Goal: Task Accomplishment & Management: Use online tool/utility

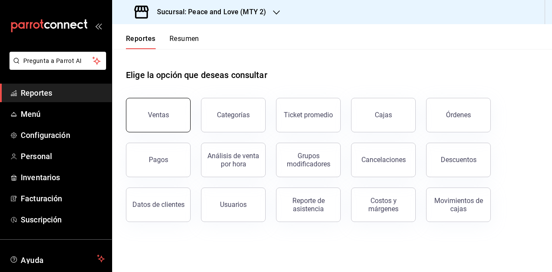
click at [159, 120] on button "Ventas" at bounding box center [158, 115] width 65 height 34
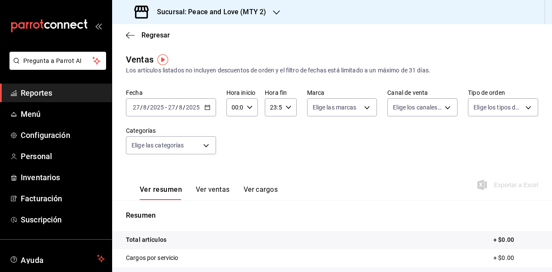
click at [205, 108] on \(Stroke\) "button" at bounding box center [207, 107] width 5 height 5
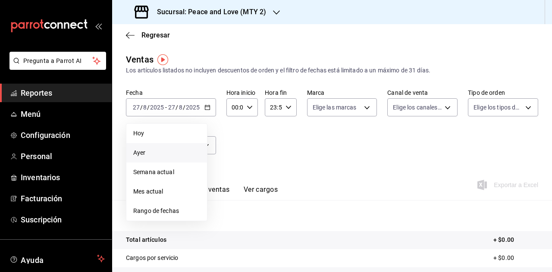
click at [150, 150] on span "Ayer" at bounding box center [166, 152] width 67 height 9
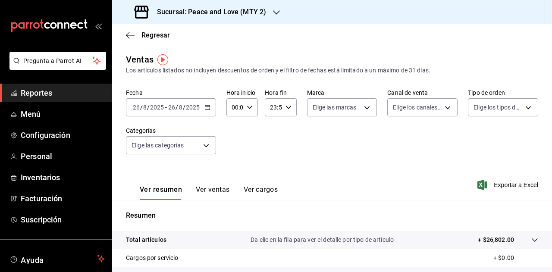
click at [242, 13] on h3 "Sucursal: Peace and Love (MTY 2)" at bounding box center [208, 12] width 116 height 10
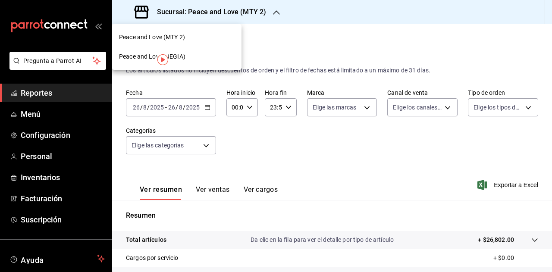
click at [185, 61] on div "Peace and Love (REGIA)" at bounding box center [177, 56] width 116 height 9
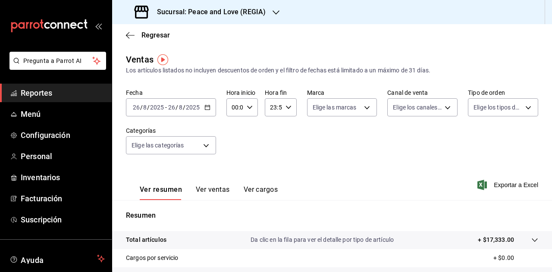
click at [187, 109] on input "2025" at bounding box center [192, 107] width 15 height 7
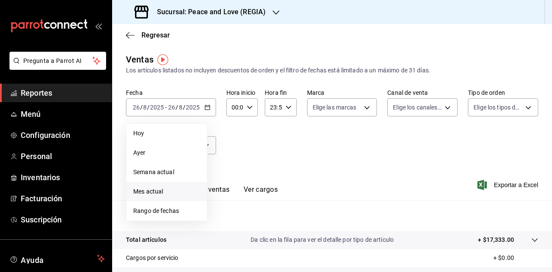
click at [163, 193] on span "Mes actual" at bounding box center [166, 191] width 67 height 9
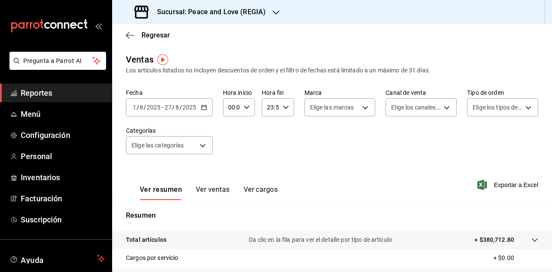
click at [269, 14] on div "Sucursal: Peace and Love (REGIA)" at bounding box center [201, 12] width 164 height 24
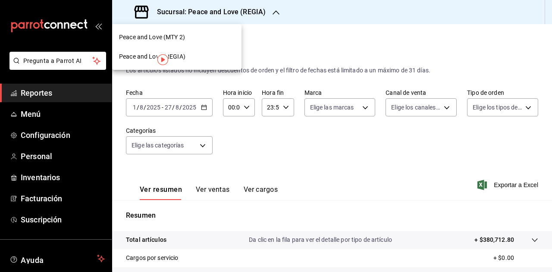
click at [197, 34] on div "Peace and Love (MTY 2)" at bounding box center [177, 37] width 116 height 9
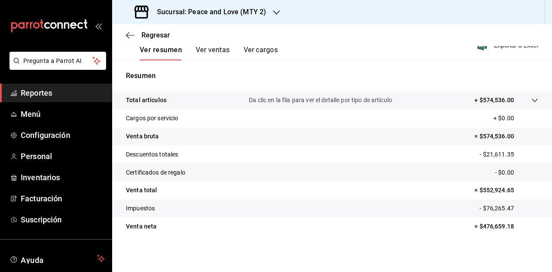
scroll to position [141, 0]
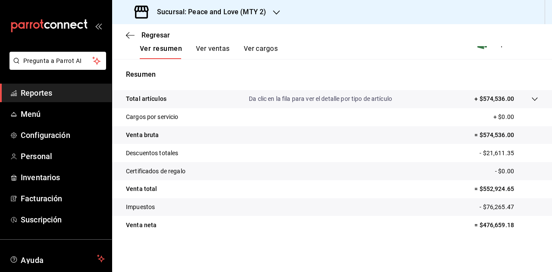
click at [269, 13] on div "Sucursal: Peace and Love (MTY 2)" at bounding box center [201, 12] width 164 height 24
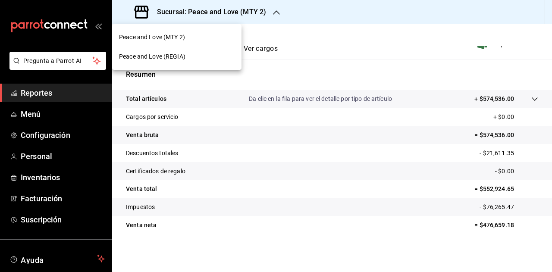
drag, startPoint x: 179, startPoint y: 39, endPoint x: 300, endPoint y: 0, distance: 126.8
click at [181, 37] on span "Peace and Love (MTY 2)" at bounding box center [152, 37] width 66 height 9
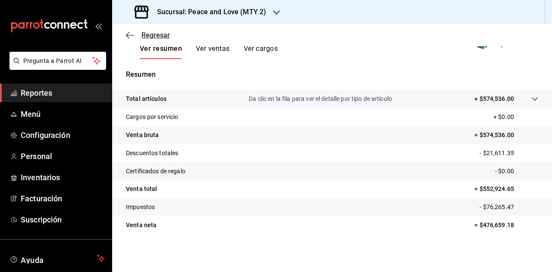
click at [134, 35] on icon "button" at bounding box center [130, 35] width 9 height 8
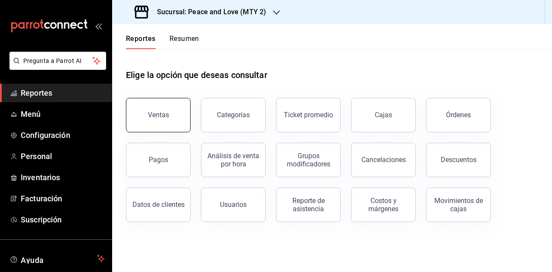
click at [172, 120] on button "Ventas" at bounding box center [158, 115] width 65 height 34
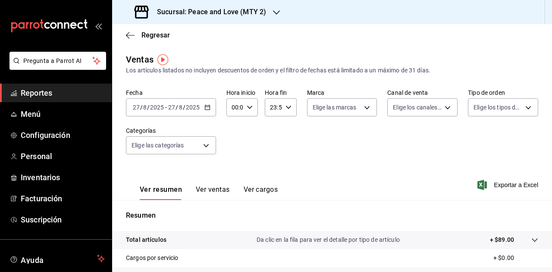
click at [194, 108] on input "2025" at bounding box center [192, 107] width 15 height 7
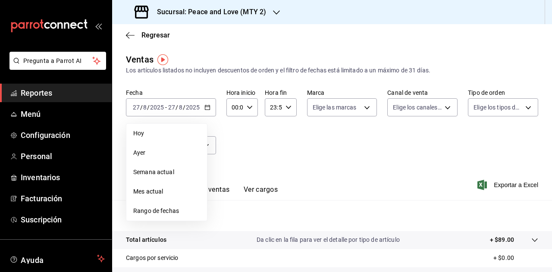
click at [260, 133] on div "Fecha [DATE] [DATE] - [DATE] [DATE] [DATE] [DATE] Semana actual Mes actual Rang…" at bounding box center [332, 127] width 412 height 76
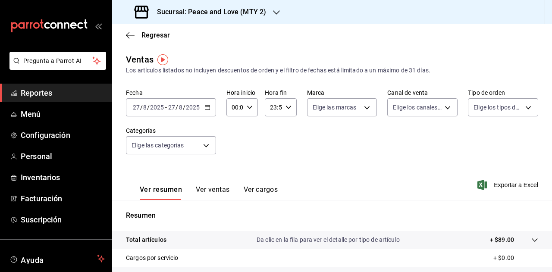
click at [274, 6] on div "Sucursal: Peace and Love (MTY 2)" at bounding box center [201, 12] width 164 height 24
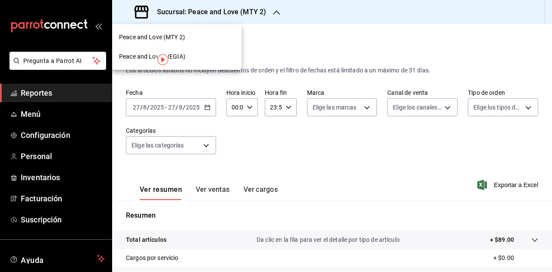
click at [194, 64] on div "Peace and Love (REGIA)" at bounding box center [176, 56] width 129 height 19
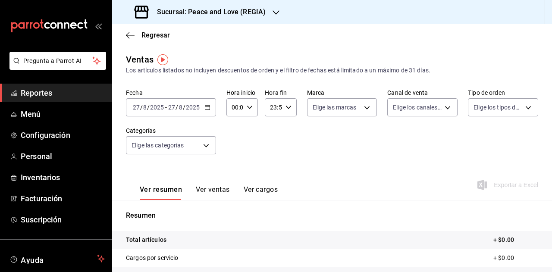
click at [265, 4] on div "Sucursal: Peace and Love (REGIA)" at bounding box center [201, 12] width 164 height 24
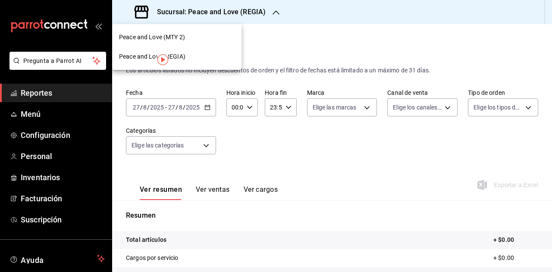
click at [190, 34] on div "Peace and Love (MTY 2)" at bounding box center [177, 37] width 116 height 9
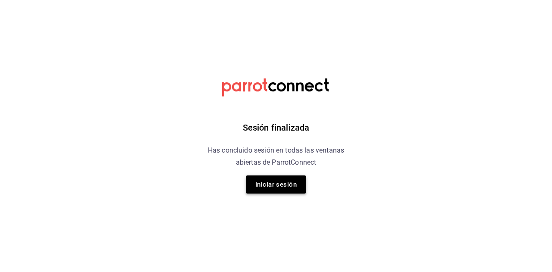
click at [282, 184] on button "Iniciar sesión" at bounding box center [276, 184] width 60 height 18
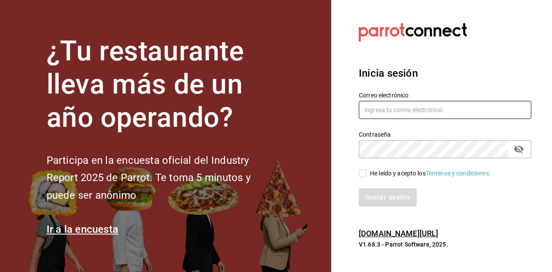
type input "[EMAIL_ADDRESS][DOMAIN_NAME]"
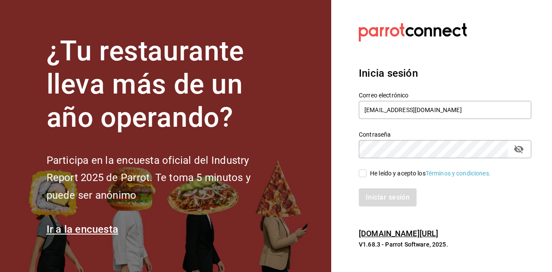
click at [366, 173] on input "He leído y acepto los Términos y condiciones." at bounding box center [363, 173] width 8 height 8
checkbox input "true"
click at [373, 194] on button "Iniciar sesión" at bounding box center [388, 197] width 59 height 18
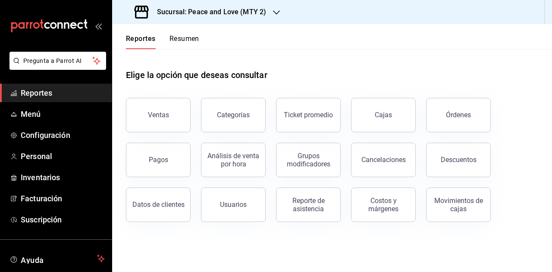
click at [144, 114] on button "Ventas" at bounding box center [158, 115] width 65 height 34
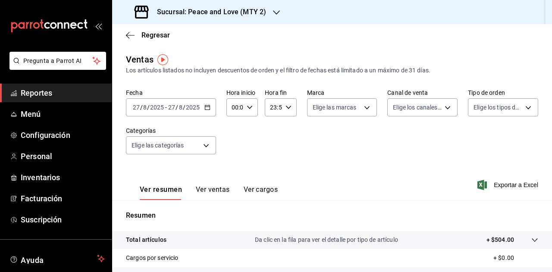
click at [275, 11] on icon "button" at bounding box center [276, 12] width 7 height 7
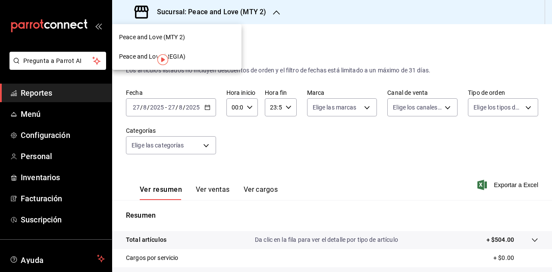
click at [188, 54] on div "Peace and Love (REGIA)" at bounding box center [177, 56] width 116 height 9
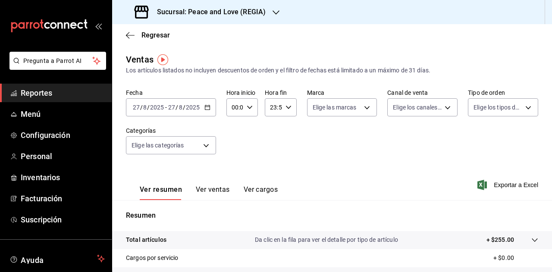
click at [276, 16] on icon "button" at bounding box center [275, 12] width 7 height 7
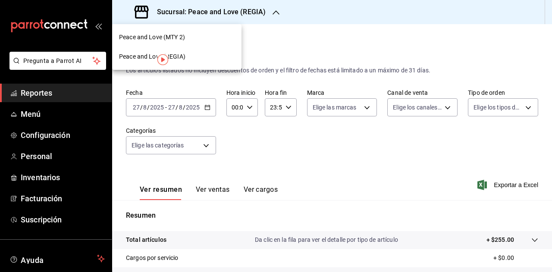
click at [197, 57] on div "Peace and Love (REGIA)" at bounding box center [177, 56] width 116 height 9
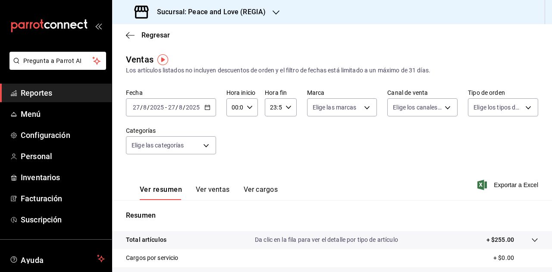
click at [263, 17] on h3 "Sucursal: Peace and Love (REGIA)" at bounding box center [208, 12] width 116 height 10
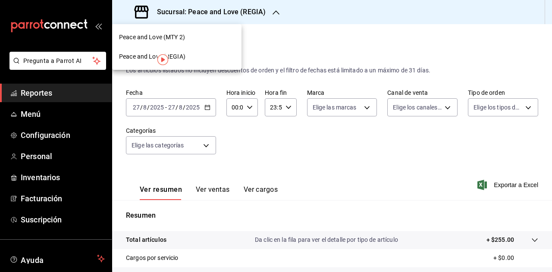
click at [159, 41] on span "Peace and Love (MTY 2)" at bounding box center [152, 37] width 66 height 9
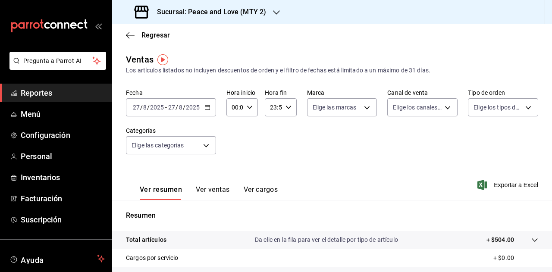
click at [273, 15] on icon "button" at bounding box center [276, 12] width 7 height 7
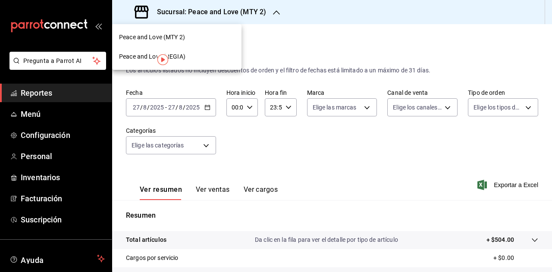
click at [196, 52] on div "Peace and Love (REGIA)" at bounding box center [176, 56] width 129 height 19
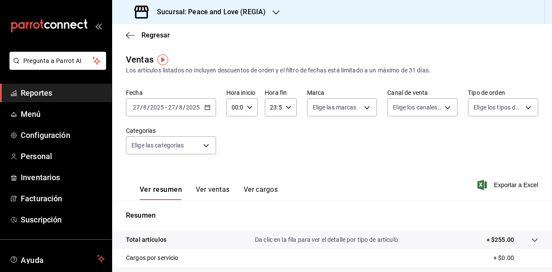
click at [255, 18] on div "Sucursal: Peace and Love (REGIA)" at bounding box center [201, 12] width 164 height 24
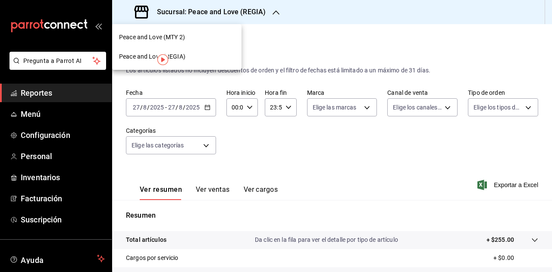
click at [163, 37] on span "Peace and Love (MTY 2)" at bounding box center [152, 37] width 66 height 9
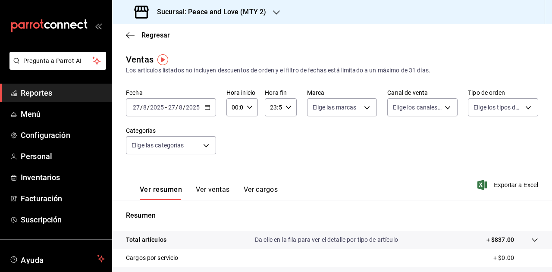
click at [265, 13] on div "Sucursal: Peace and Love (MTY 2)" at bounding box center [201, 12] width 164 height 24
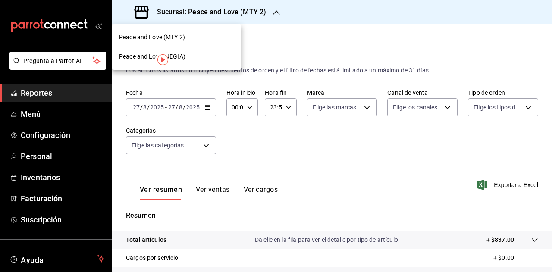
click at [204, 59] on div "Peace and Love (REGIA)" at bounding box center [177, 56] width 116 height 9
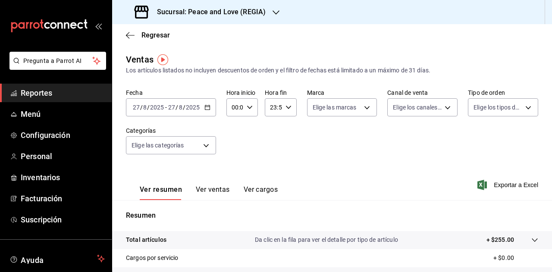
click at [244, 4] on div "Sucursal: Peace and Love (REGIA)" at bounding box center [201, 12] width 164 height 24
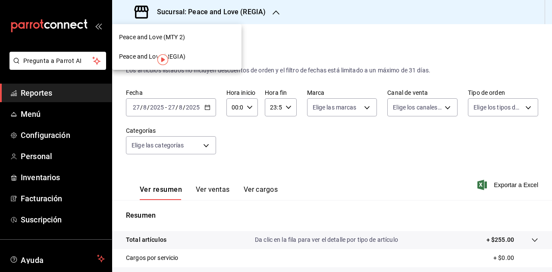
click at [210, 35] on div "Peace and Love (MTY 2)" at bounding box center [177, 37] width 116 height 9
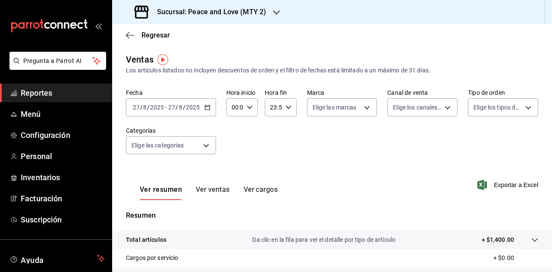
click at [210, 186] on button "Ver ventas" at bounding box center [213, 192] width 34 height 15
